Goal: Find specific page/section: Find specific page/section

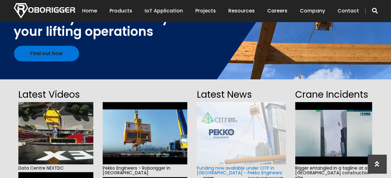
scroll to position [93, 0]
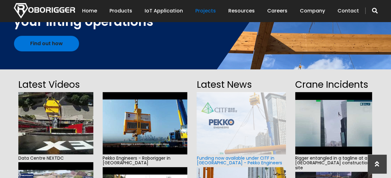
click at [203, 10] on link "Projects" at bounding box center [205, 10] width 21 height 19
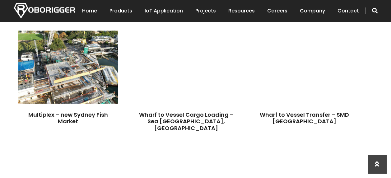
scroll to position [280, 0]
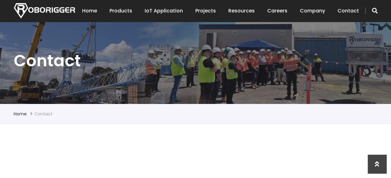
scroll to position [62, 0]
